Goal: Check status: Check status

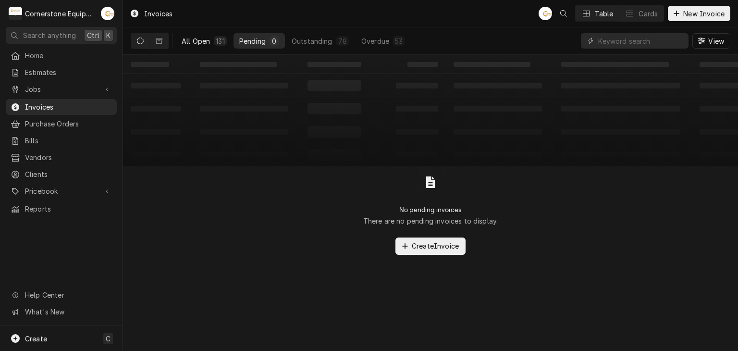
click at [198, 47] on button "All Open 131" at bounding box center [204, 40] width 57 height 15
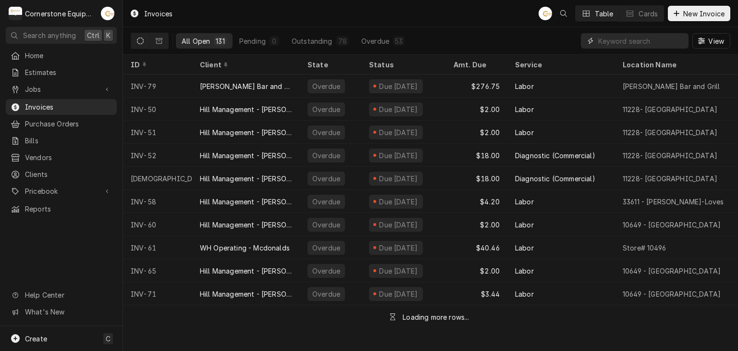
click at [644, 43] on input "Dynamic Content Wrapper" at bounding box center [640, 40] width 85 height 15
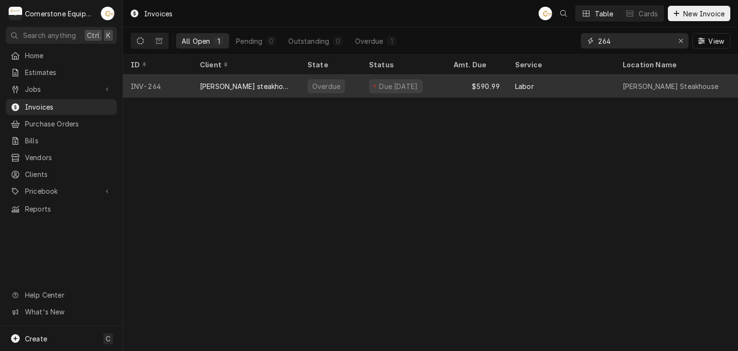
type input "264"
click at [336, 77] on div "Overdue" at bounding box center [330, 85] width 61 height 23
